Goal: Navigation & Orientation: Go to known website

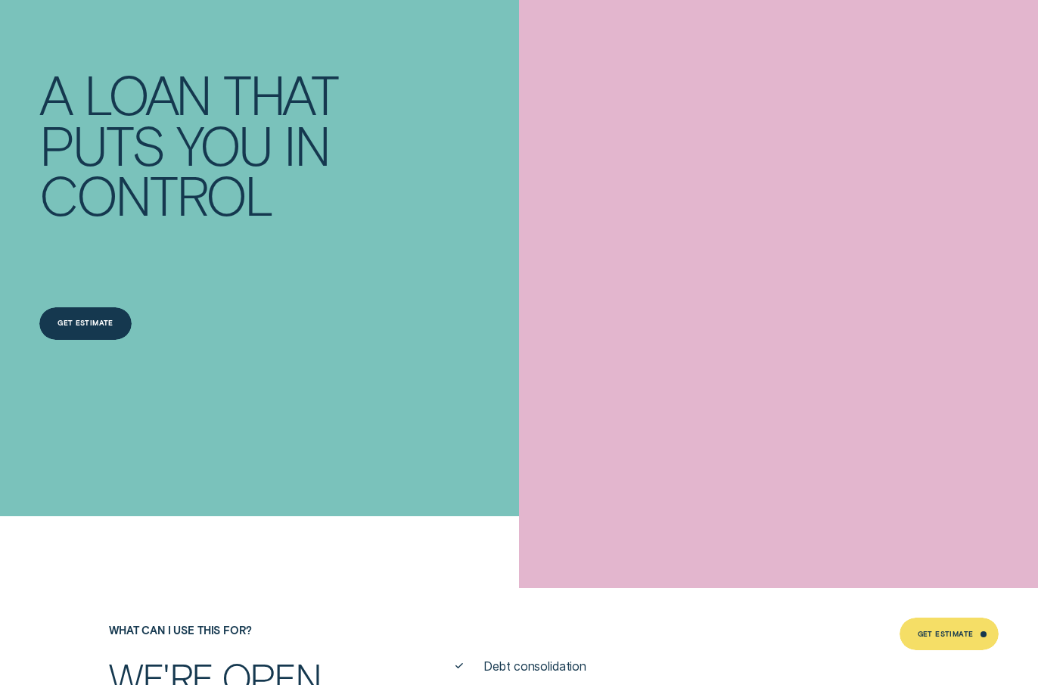
click at [71, 321] on div "Get Estimate" at bounding box center [85, 323] width 92 height 33
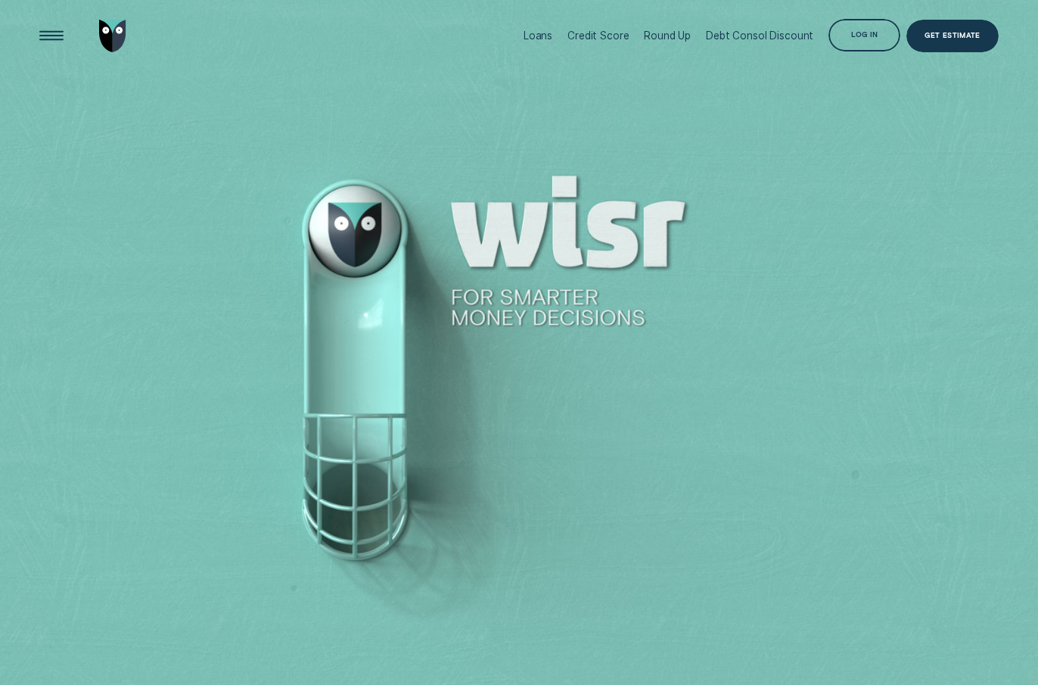
click at [850, 40] on div "Log in" at bounding box center [864, 35] width 72 height 33
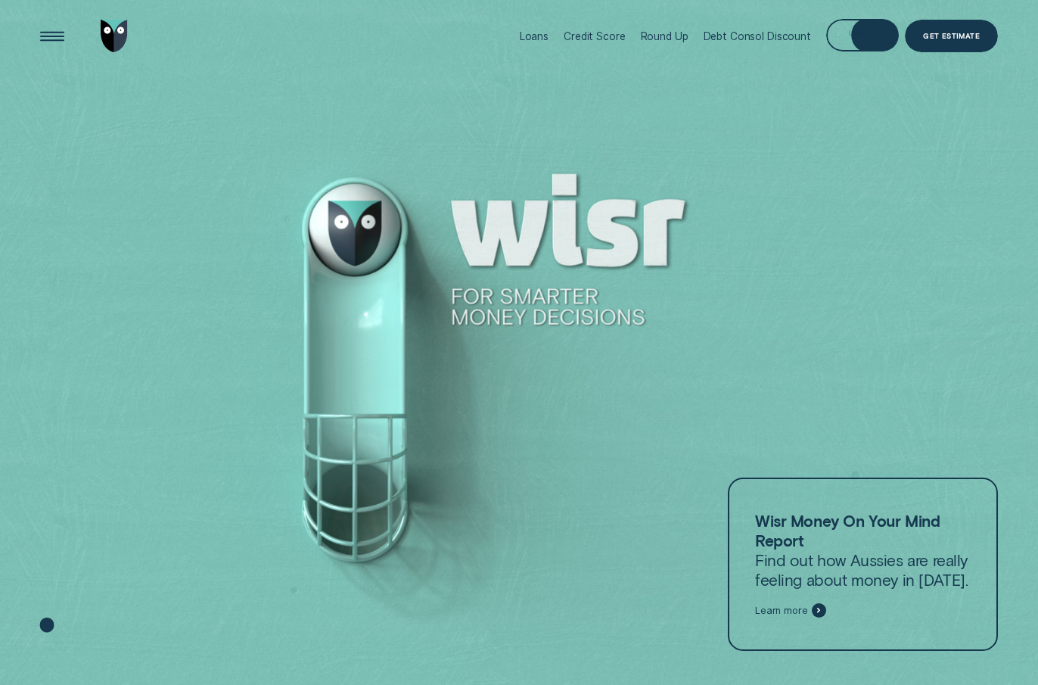
click at [874, 11] on div "Loans Credit Score Round Up Debt Consol Discount Log in Log in Customer Dashboa…" at bounding box center [755, 36] width 486 height 73
click at [872, 34] on div "Log in" at bounding box center [862, 37] width 27 height 6
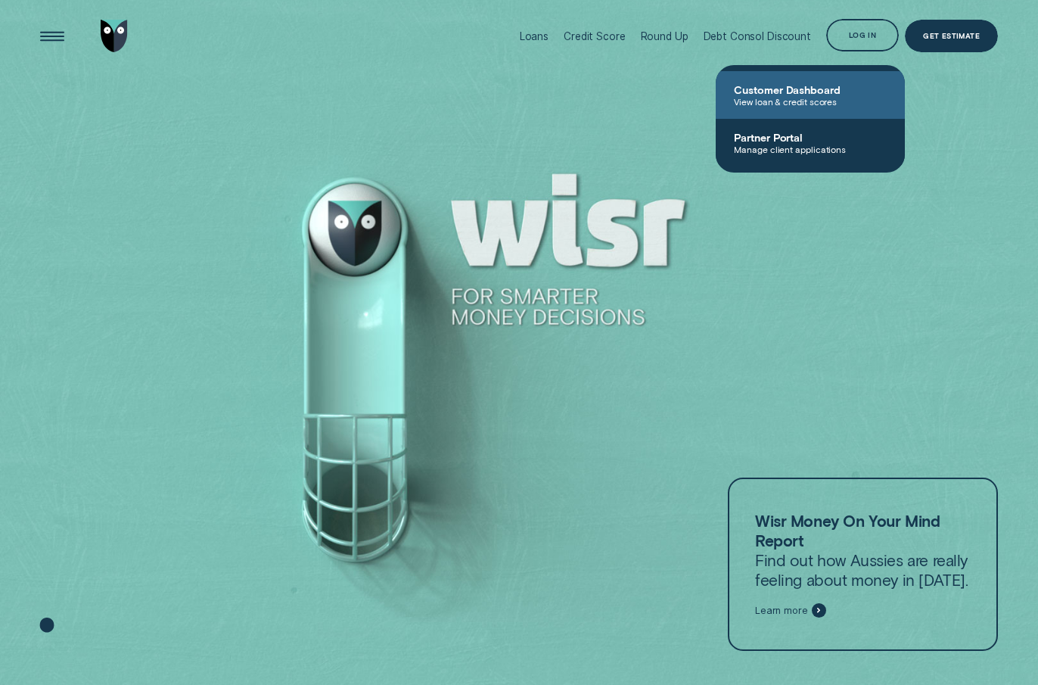
click at [831, 93] on span "Customer Dashboard" at bounding box center [810, 89] width 153 height 13
